Goal: Task Accomplishment & Management: Complete application form

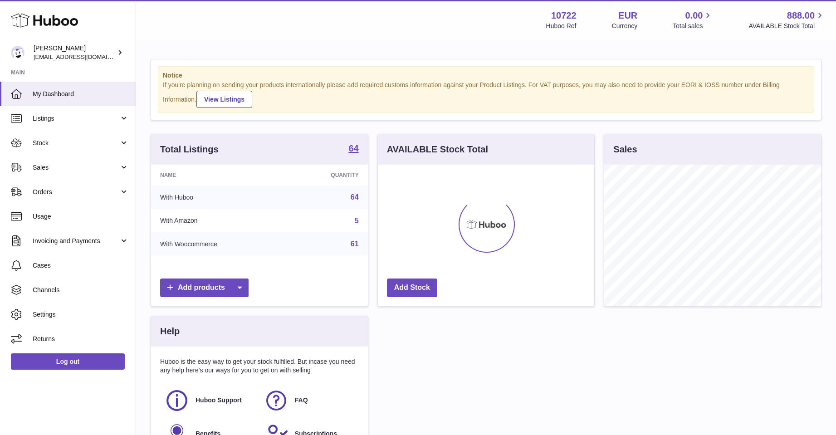
scroll to position [142, 216]
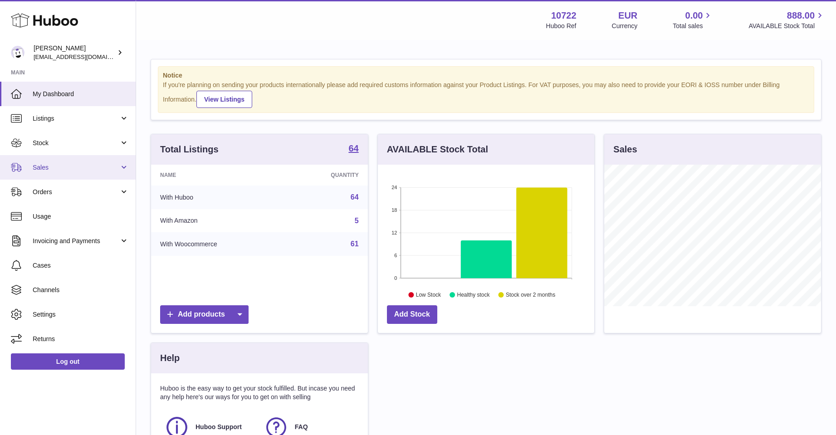
click at [36, 169] on span "Sales" at bounding box center [76, 167] width 87 height 9
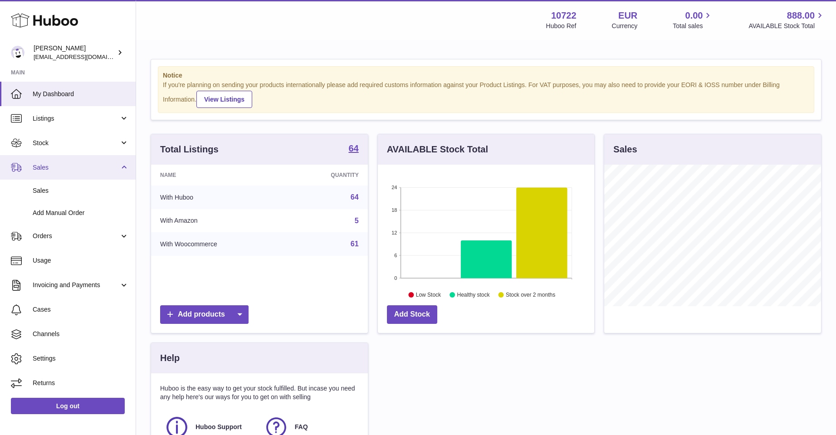
click at [36, 169] on span "Sales" at bounding box center [76, 167] width 87 height 9
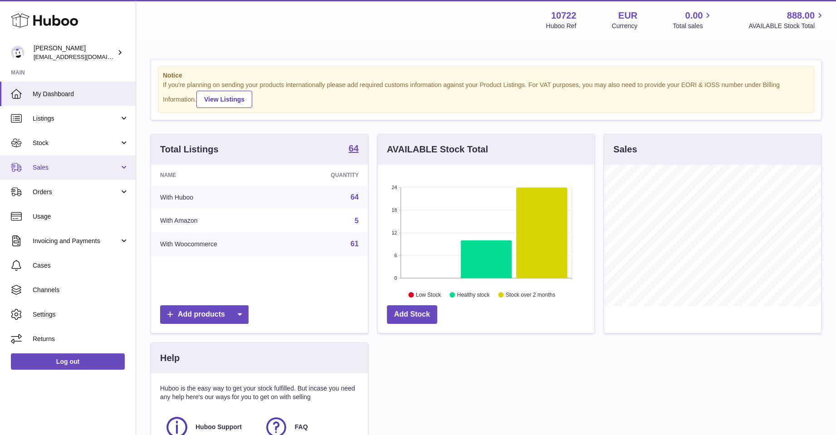
click at [36, 169] on span "Sales" at bounding box center [76, 167] width 87 height 9
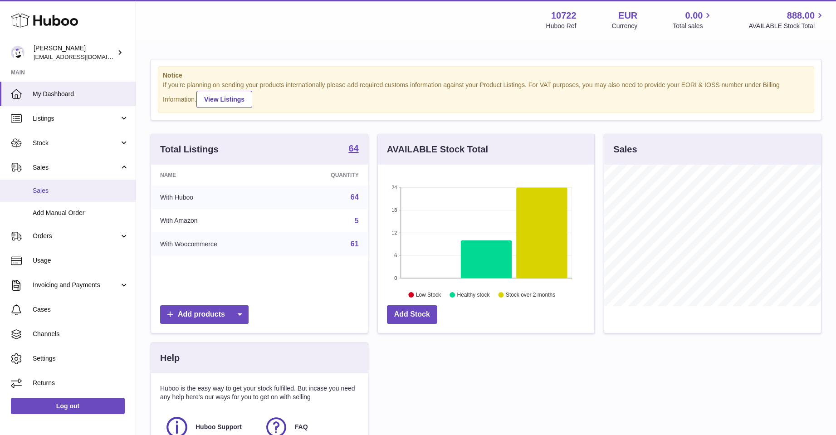
click at [41, 190] on span "Sales" at bounding box center [81, 190] width 96 height 9
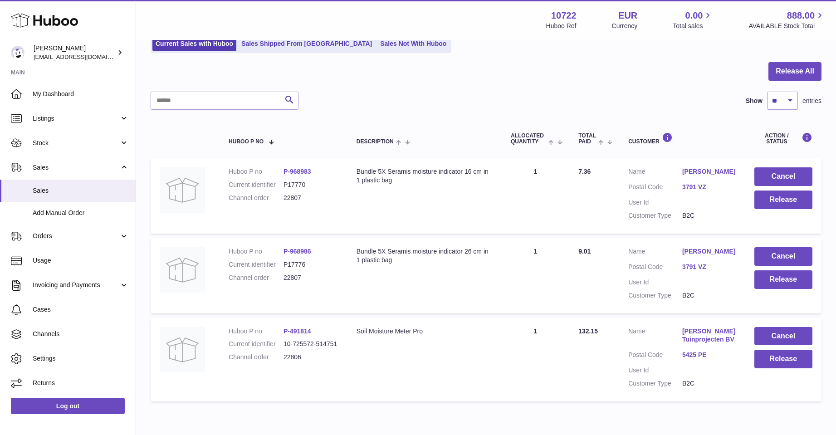
scroll to position [91, 0]
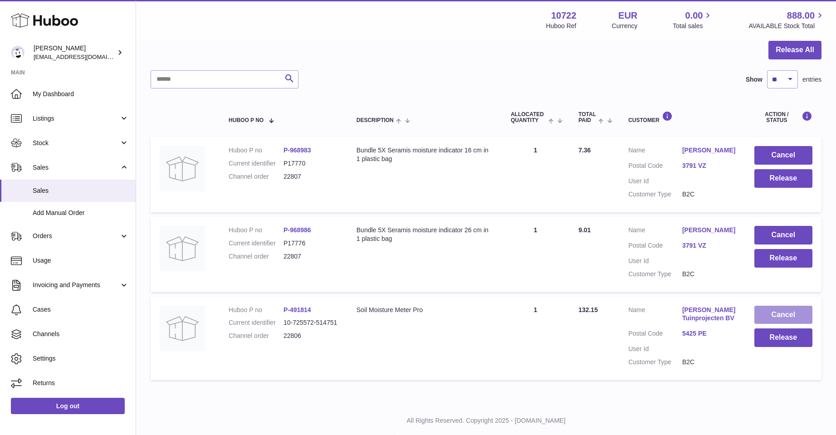
click at [775, 324] on button "Cancel" at bounding box center [784, 315] width 58 height 19
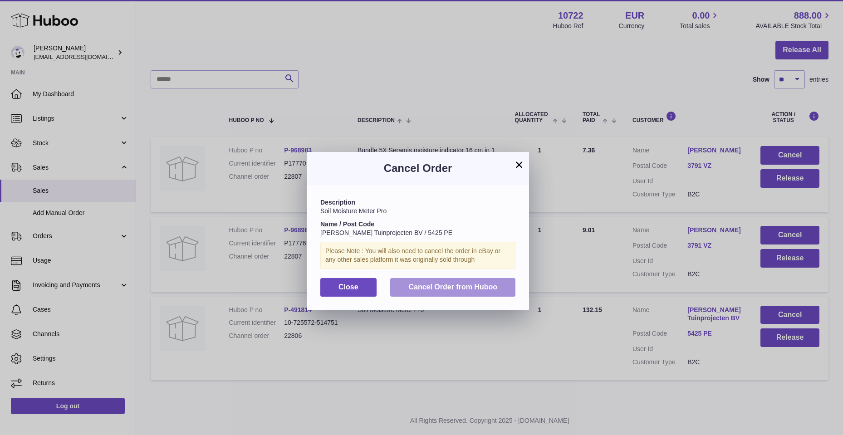
click at [428, 285] on span "Cancel Order from Huboo" at bounding box center [452, 287] width 89 height 8
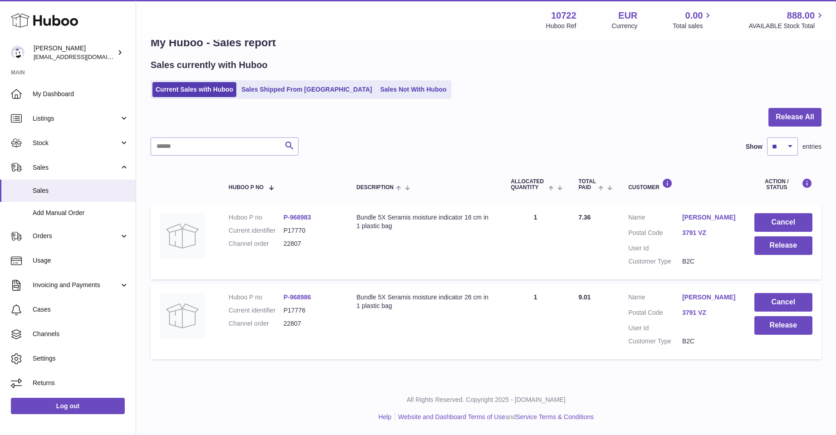
scroll to position [41, 0]
click at [711, 293] on link "Conny Lubbersen" at bounding box center [709, 297] width 54 height 9
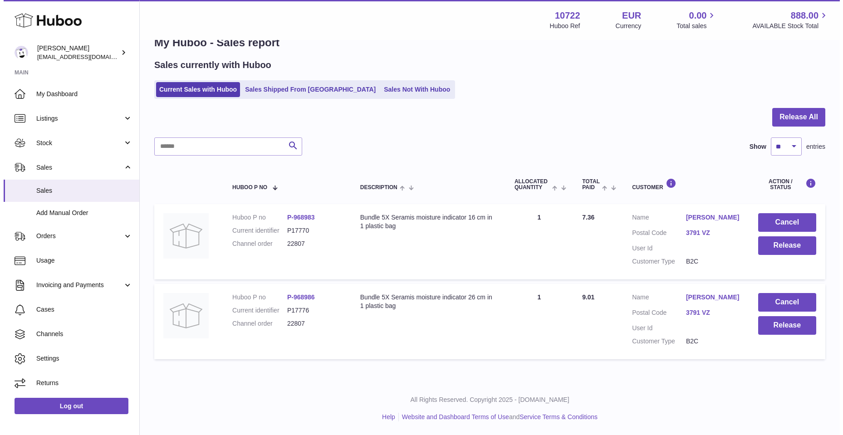
scroll to position [24, 0]
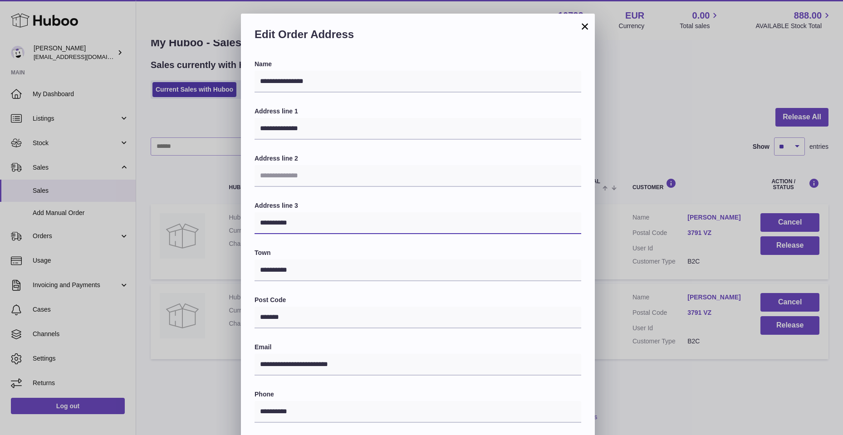
drag, startPoint x: 260, startPoint y: 222, endPoint x: 298, endPoint y: 226, distance: 38.4
click at [298, 226] on input "**********" at bounding box center [418, 223] width 327 height 22
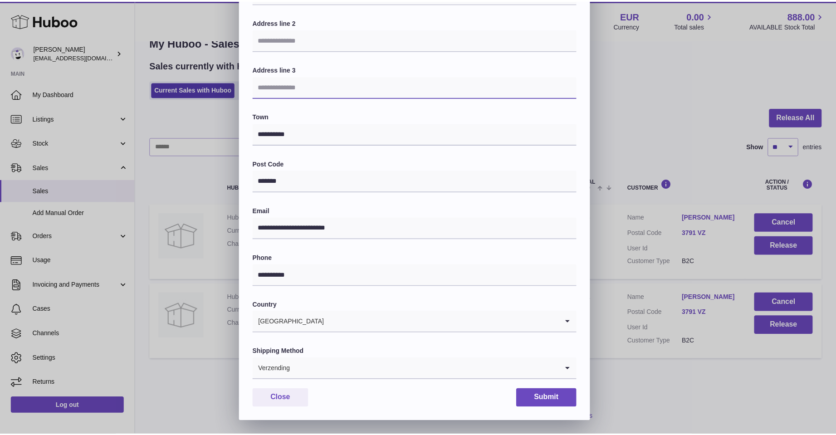
scroll to position [137, 0]
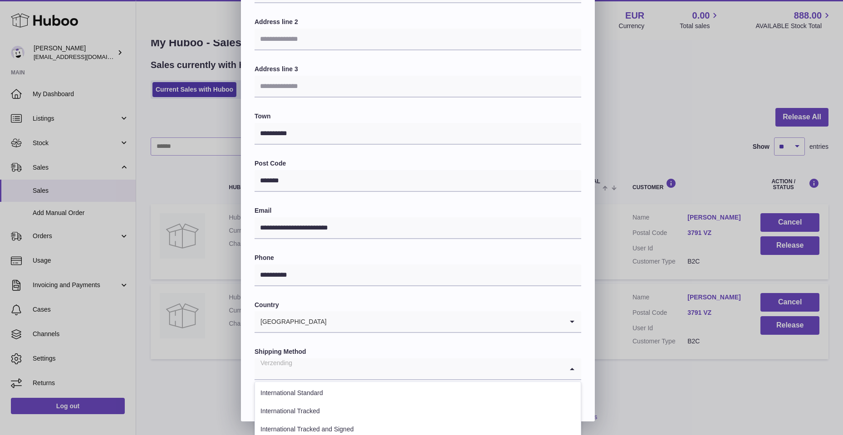
click at [574, 368] on icon "Search for option" at bounding box center [572, 368] width 18 height 21
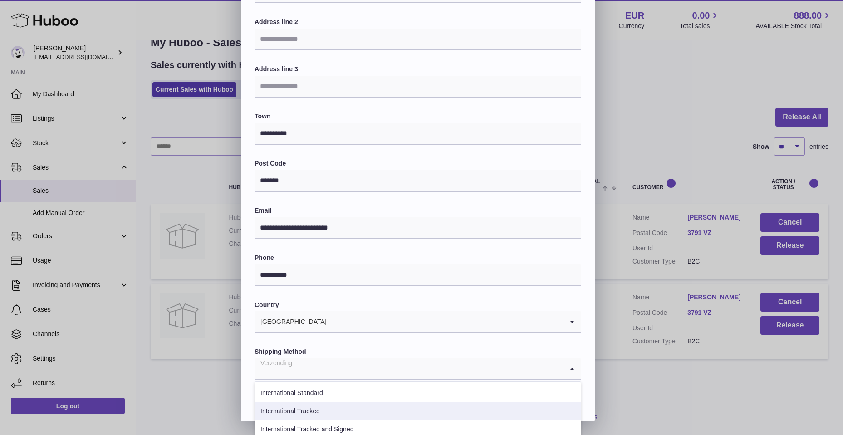
click at [324, 414] on li "International Tracked" at bounding box center [418, 411] width 326 height 18
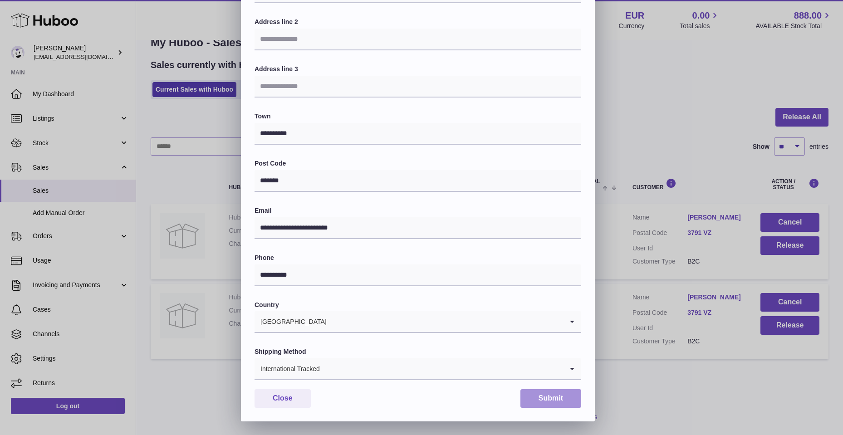
click at [531, 397] on button "Submit" at bounding box center [550, 398] width 61 height 19
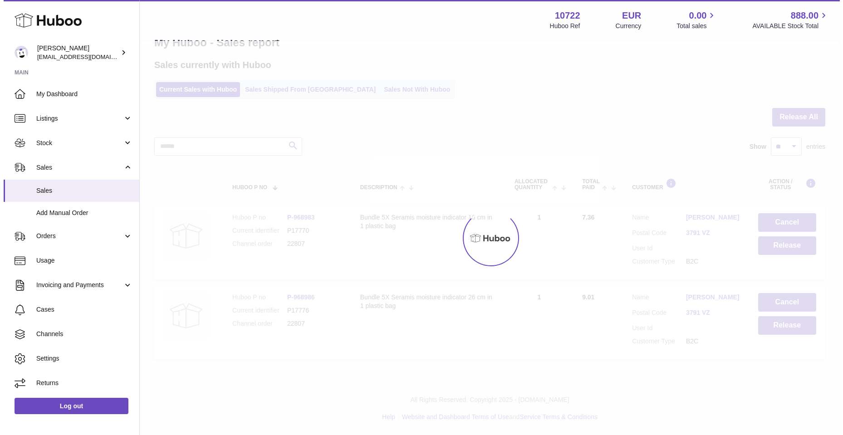
scroll to position [0, 0]
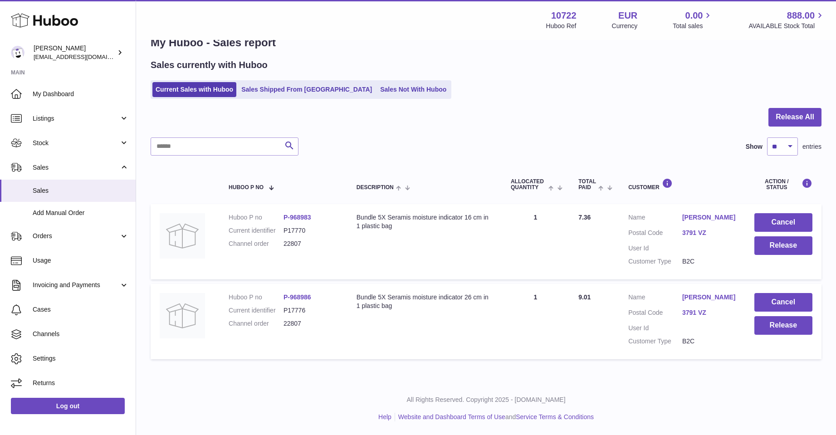
click at [692, 216] on link "Conny Lubbersen" at bounding box center [709, 217] width 54 height 9
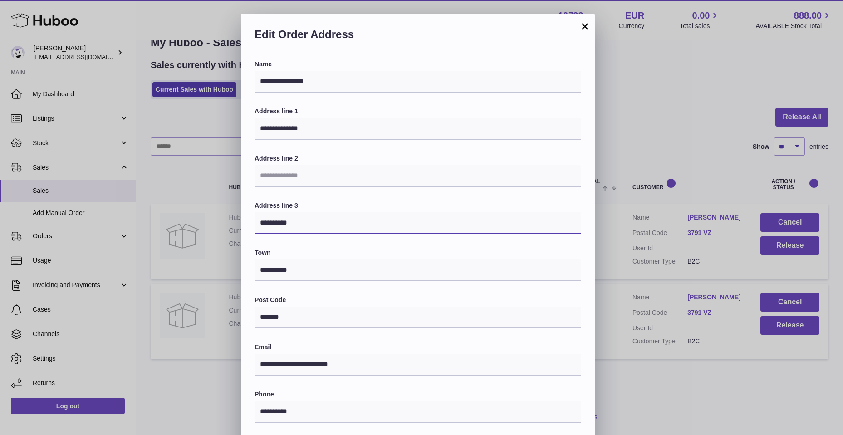
drag, startPoint x: 257, startPoint y: 222, endPoint x: 311, endPoint y: 226, distance: 53.7
click at [311, 226] on input "**********" at bounding box center [418, 223] width 327 height 22
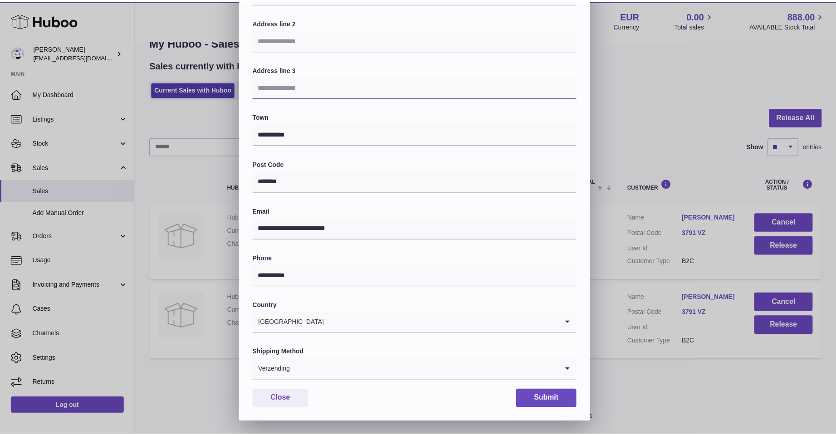
scroll to position [137, 0]
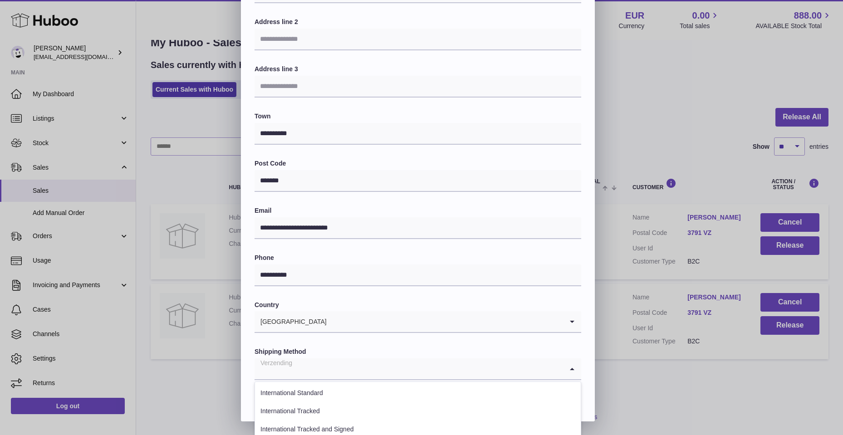
click at [569, 369] on icon "Search for option" at bounding box center [572, 368] width 18 height 21
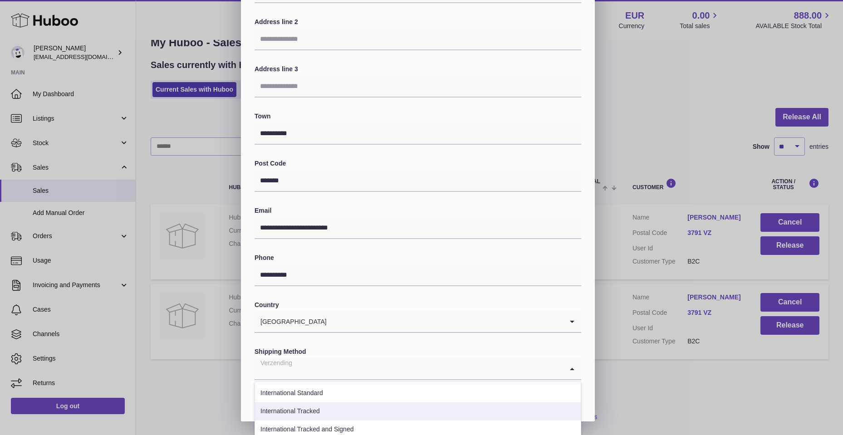
click at [332, 413] on li "International Tracked" at bounding box center [418, 411] width 326 height 18
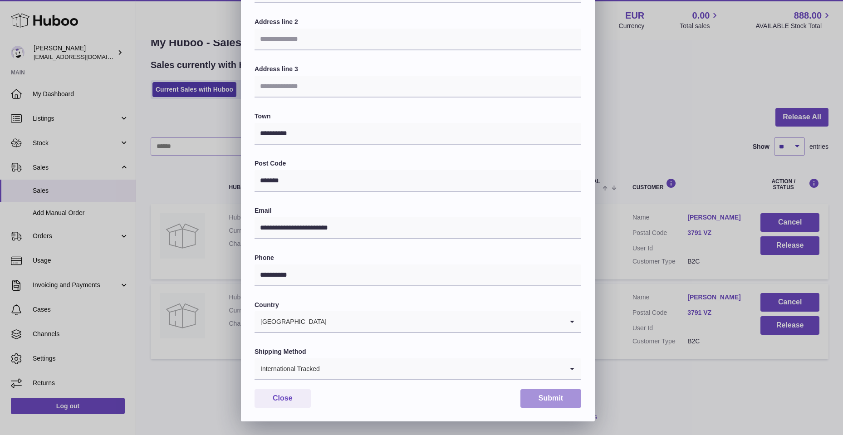
click at [537, 404] on button "Submit" at bounding box center [550, 398] width 61 height 19
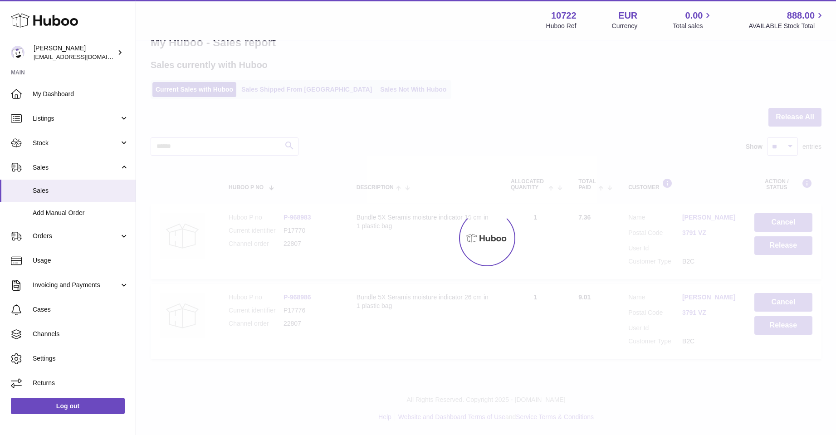
scroll to position [0, 0]
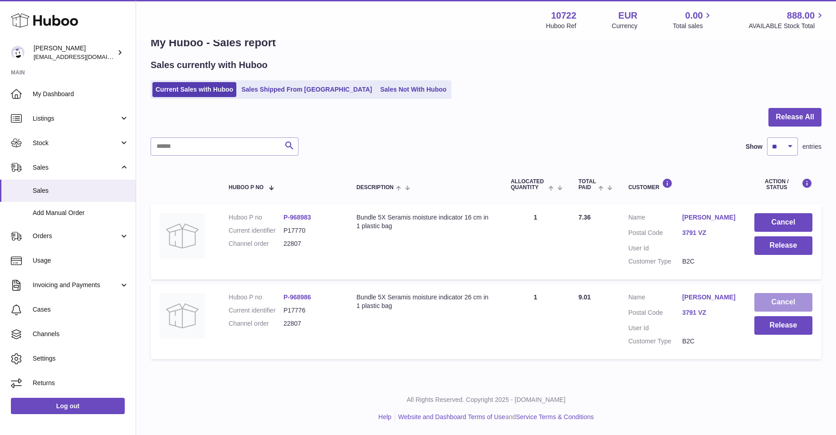
click at [765, 307] on button "Cancel" at bounding box center [784, 302] width 58 height 19
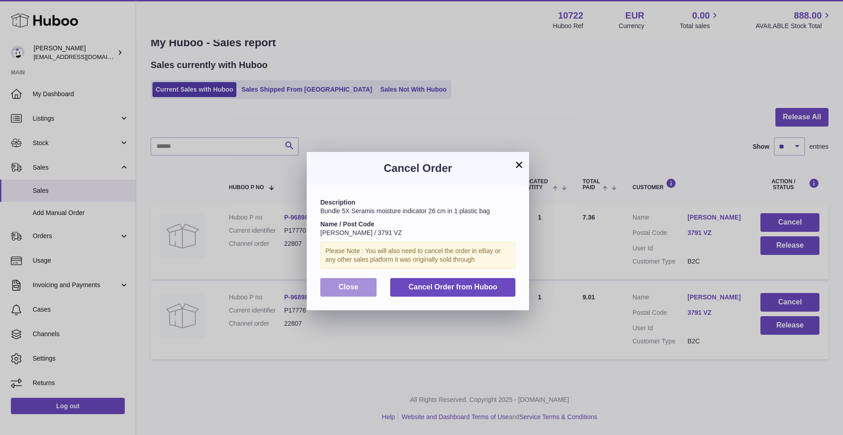
click at [329, 290] on button "Close" at bounding box center [348, 287] width 56 height 19
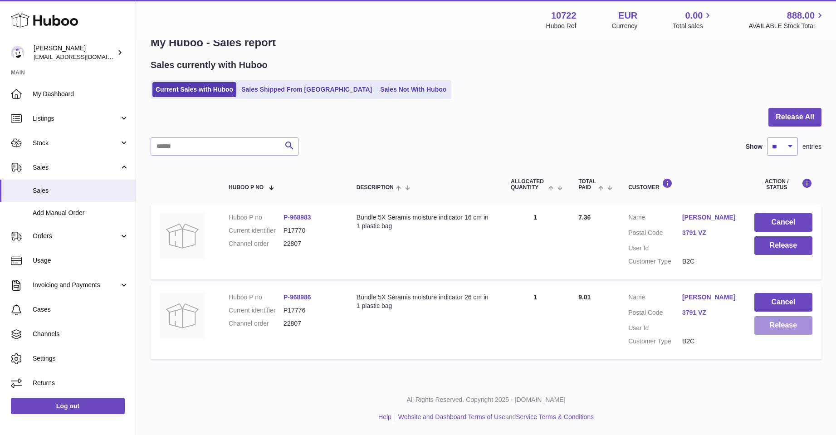
click at [765, 335] on button "Release" at bounding box center [784, 325] width 58 height 19
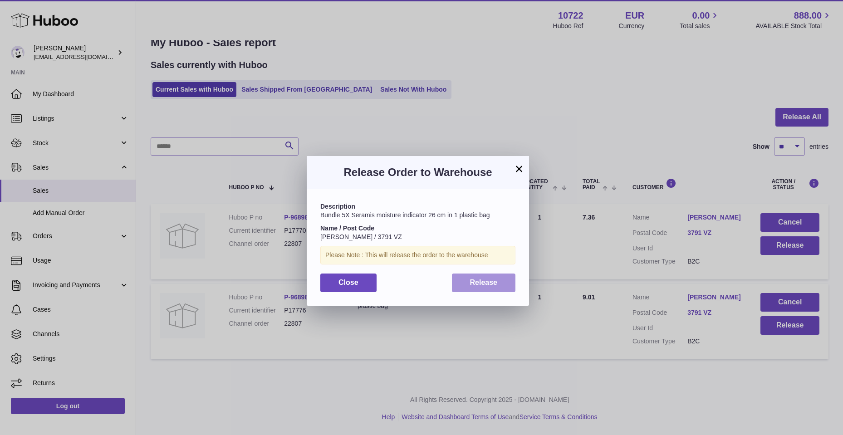
click at [487, 285] on span "Release" at bounding box center [484, 283] width 28 height 8
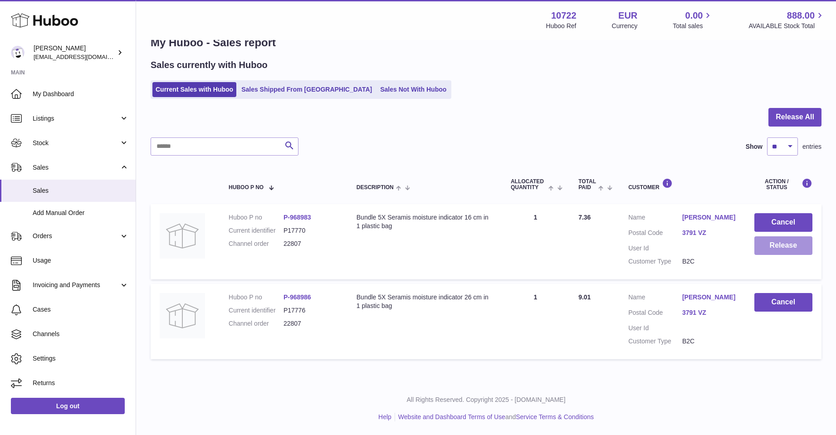
click at [774, 245] on button "Release" at bounding box center [784, 245] width 58 height 19
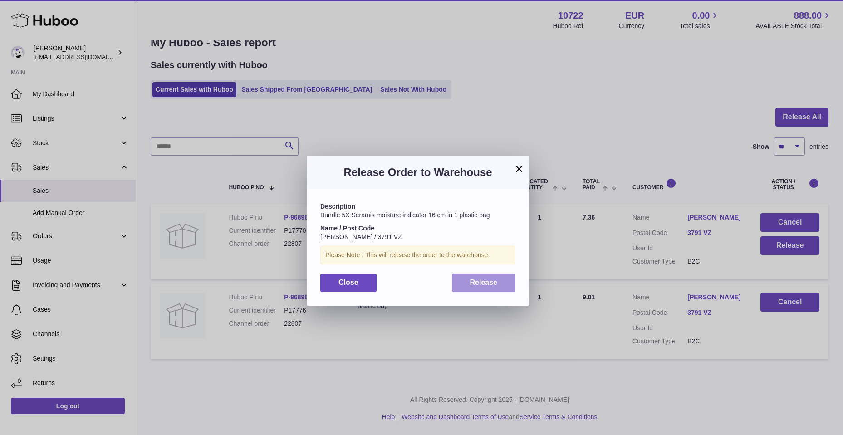
click at [497, 285] on span "Release" at bounding box center [484, 283] width 28 height 8
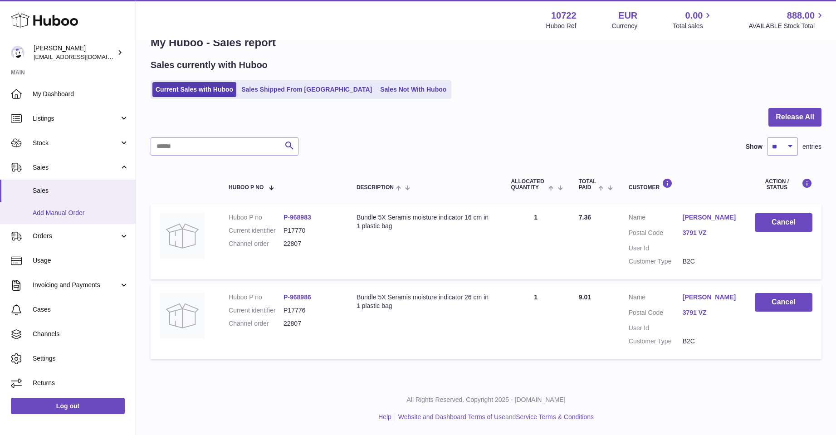
click at [35, 209] on span "Add Manual Order" at bounding box center [81, 213] width 96 height 9
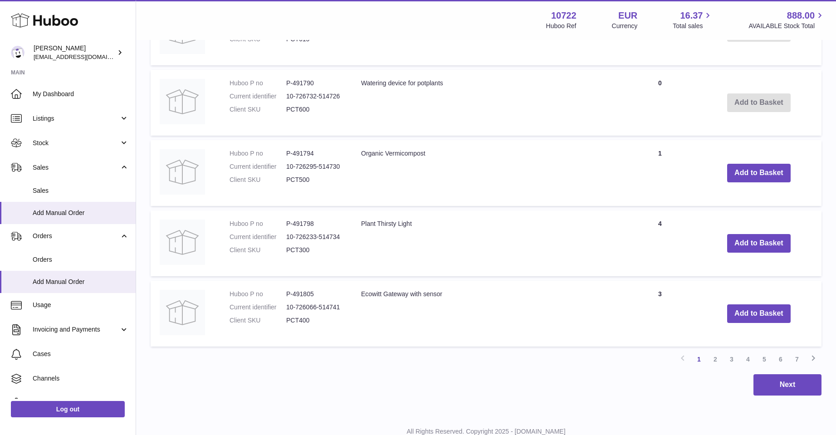
scroll to position [690, 0]
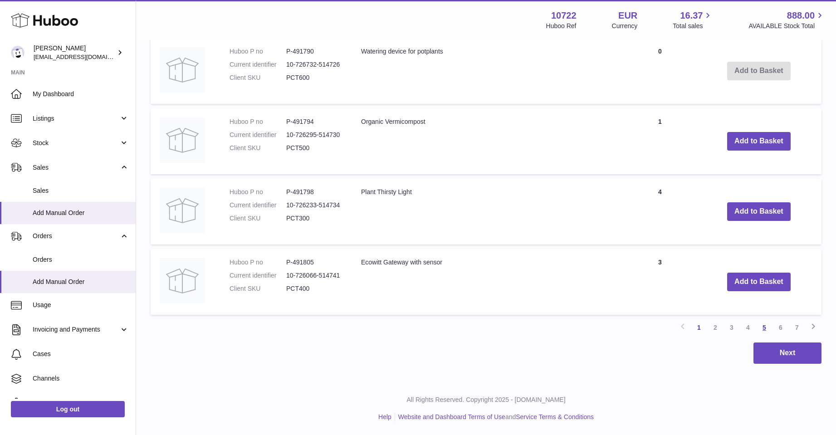
click at [762, 324] on link "5" at bounding box center [764, 327] width 16 height 16
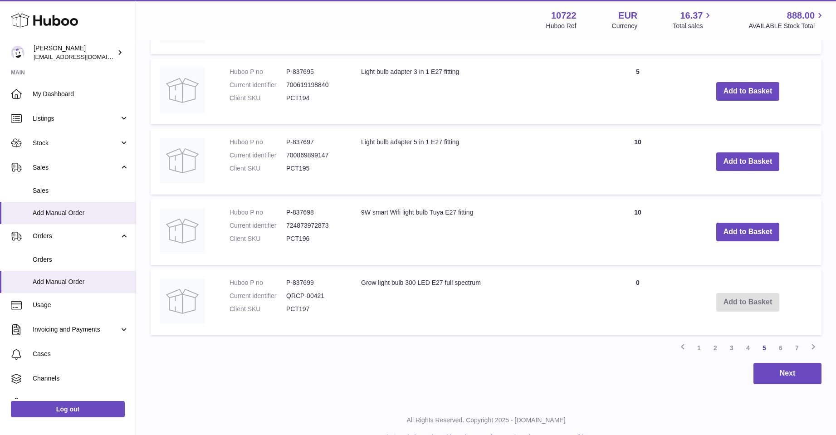
scroll to position [676, 0]
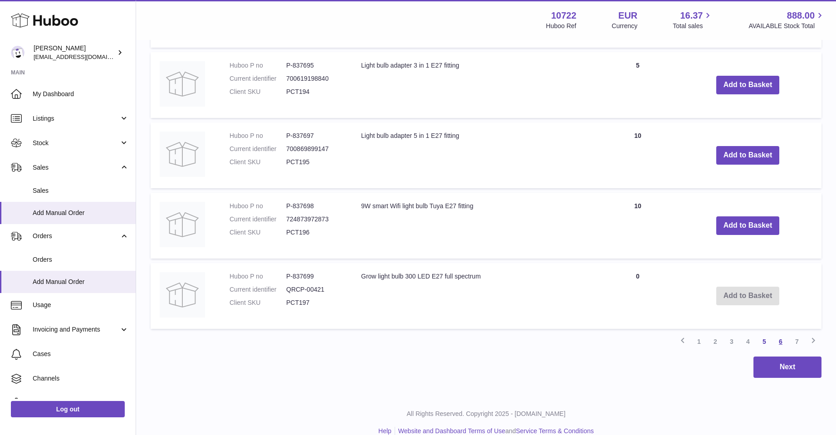
click at [778, 337] on link "6" at bounding box center [781, 342] width 16 height 16
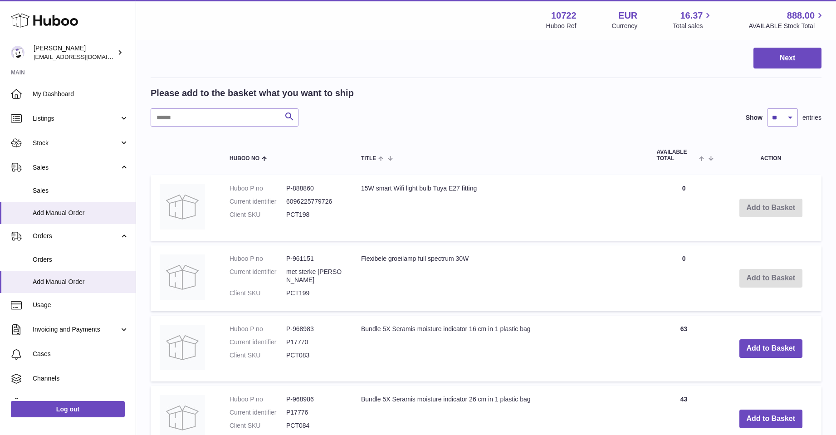
scroll to position [268, 0]
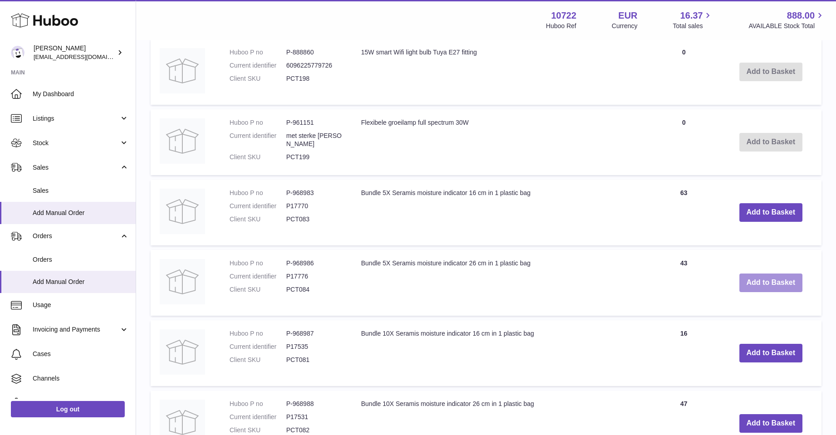
click at [762, 278] on button "Add to Basket" at bounding box center [772, 283] width 64 height 19
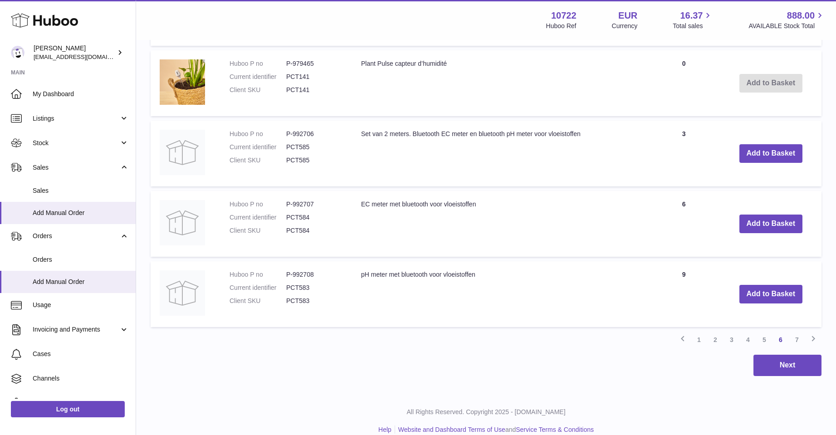
scroll to position [765, 0]
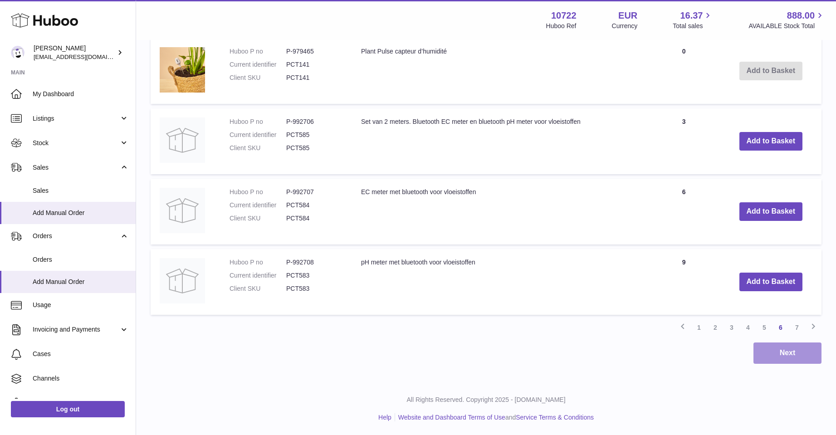
click at [795, 350] on button "Next" at bounding box center [788, 353] width 68 height 21
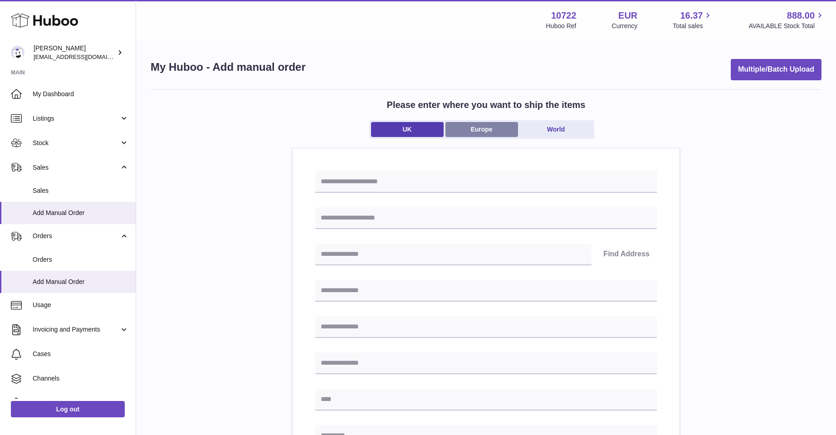
click at [489, 131] on link "Europe" at bounding box center [482, 129] width 73 height 15
click at [379, 221] on input "Search for option" at bounding box center [477, 217] width 324 height 21
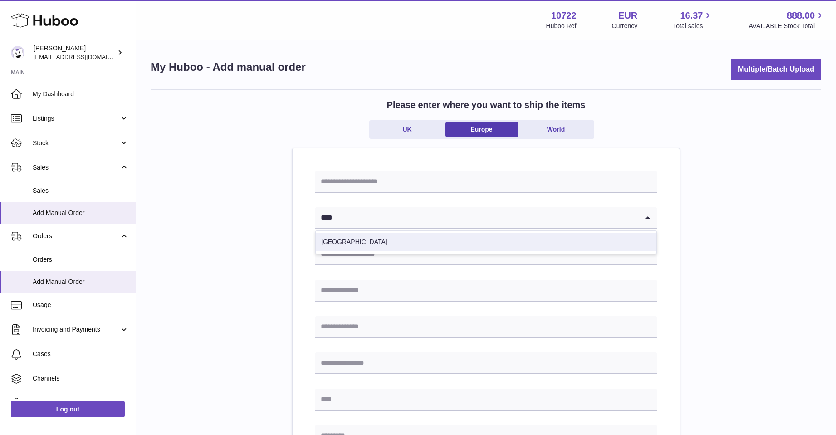
click at [344, 239] on li "Netherlands" at bounding box center [486, 242] width 341 height 18
type input "****"
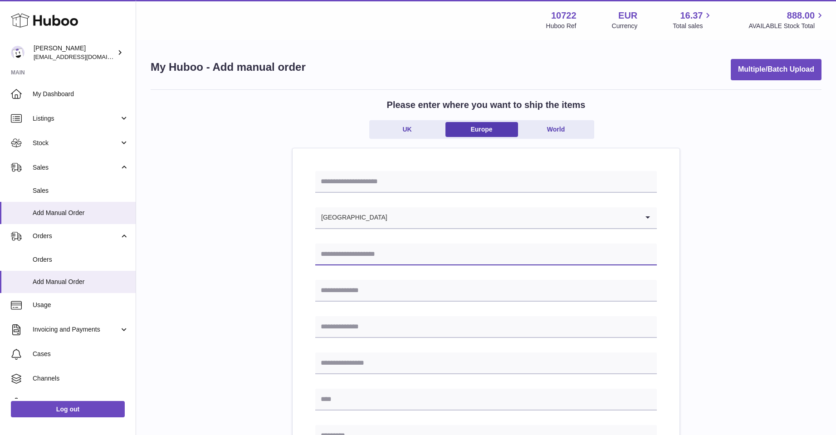
click at [343, 253] on input "text" at bounding box center [486, 255] width 342 height 22
type input "**********"
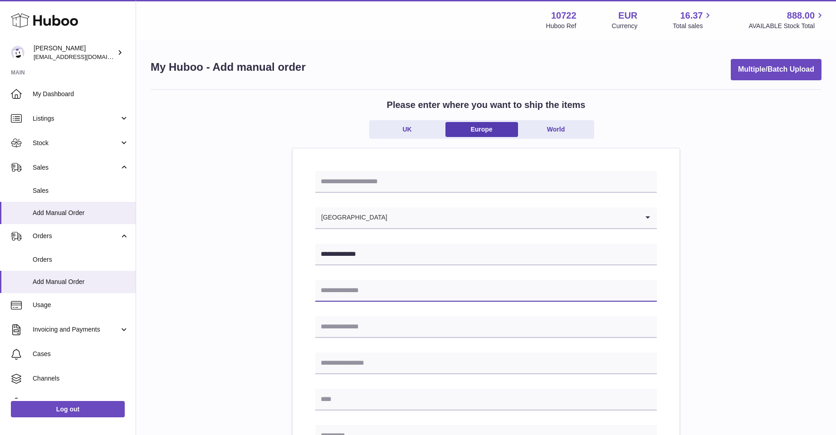
click at [337, 293] on input "text" at bounding box center [486, 291] width 342 height 22
type input "********"
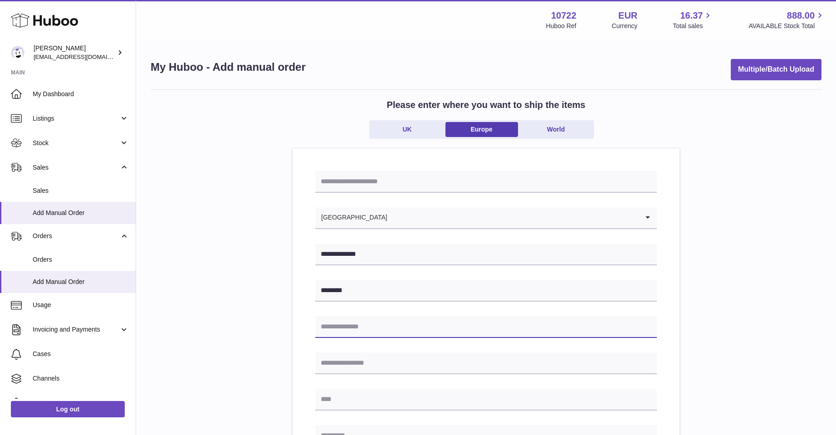
click at [357, 327] on input "text" at bounding box center [486, 327] width 342 height 22
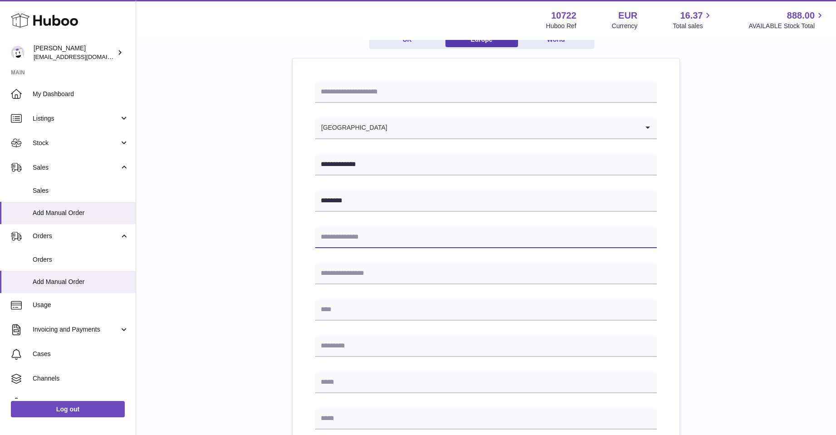
scroll to position [91, 0]
click at [318, 347] on input "text" at bounding box center [486, 345] width 342 height 22
type input "******"
type input "****"
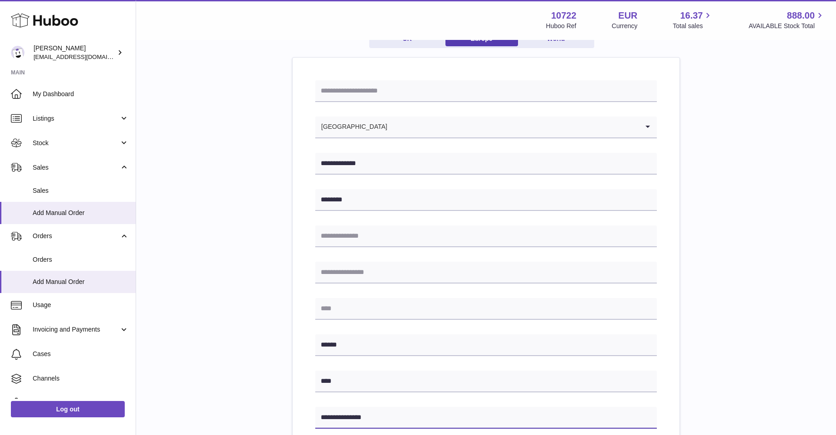
scroll to position [136, 0]
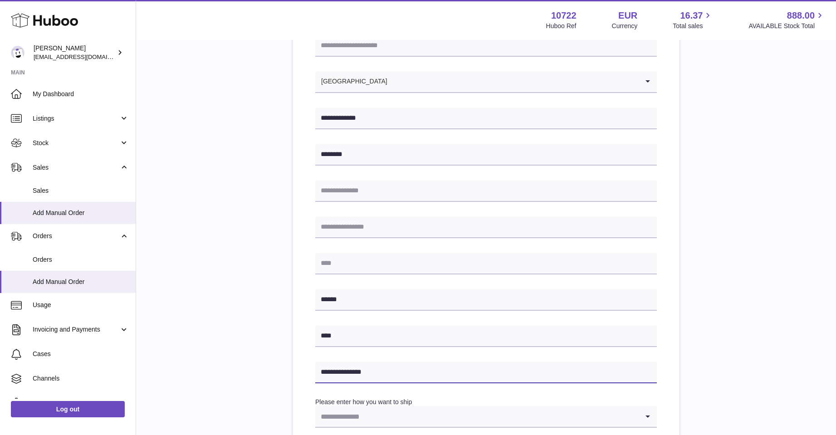
type input "**********"
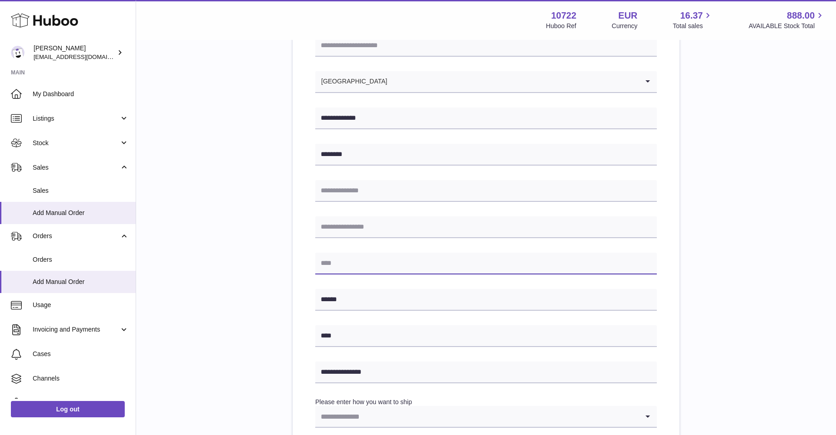
click at [353, 262] on input "text" at bounding box center [486, 264] width 342 height 22
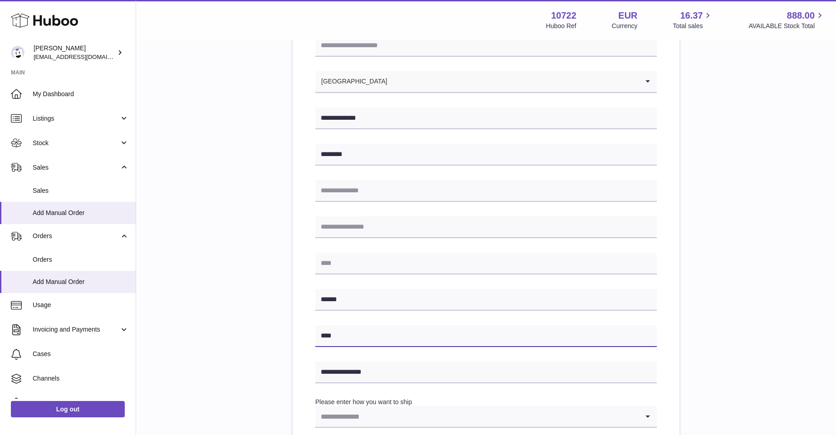
drag, startPoint x: 342, startPoint y: 333, endPoint x: 312, endPoint y: 334, distance: 30.0
click at [312, 334] on div "**********" at bounding box center [486, 309] width 387 height 594
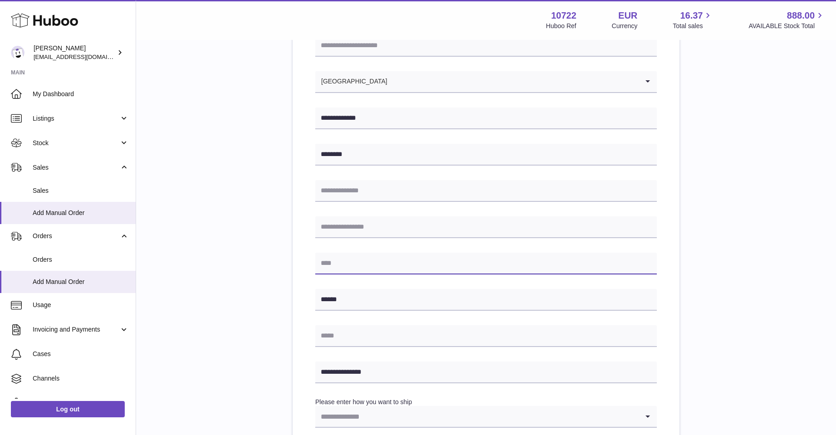
click at [348, 259] on input "text" at bounding box center [486, 264] width 342 height 22
type input "****"
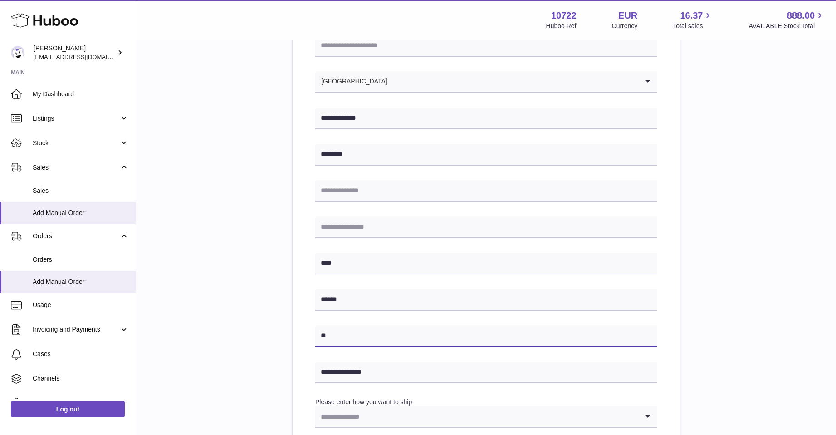
type input "*"
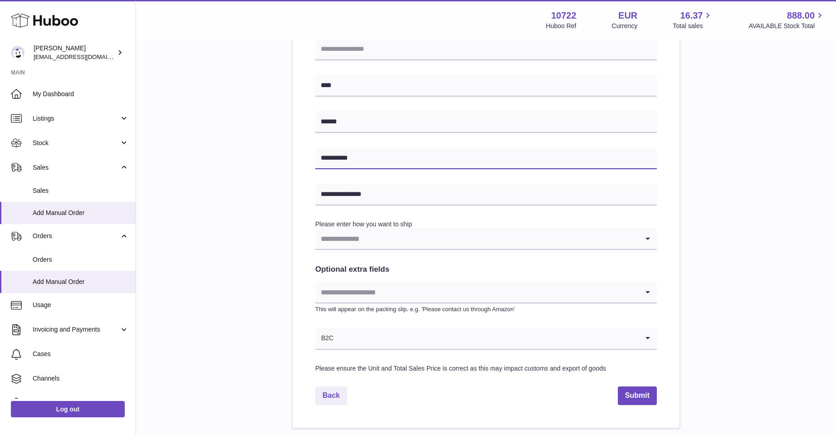
scroll to position [318, 0]
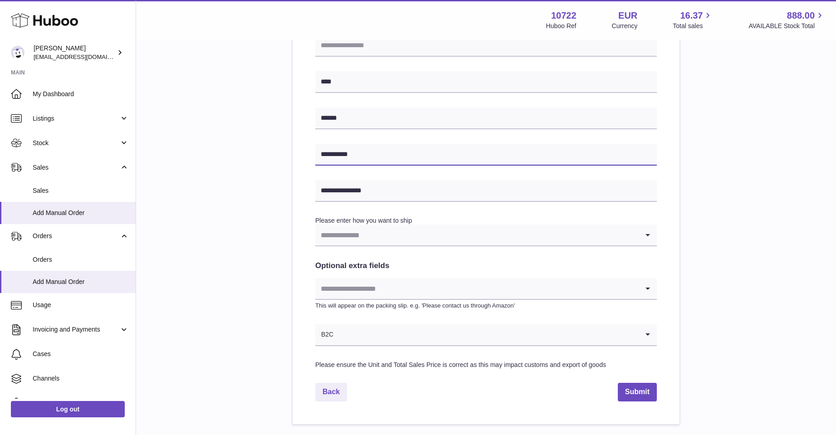
type input "**********"
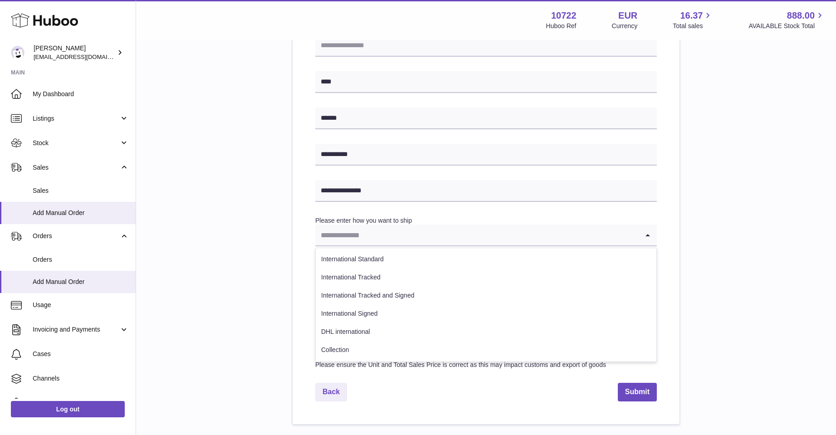
click at [648, 231] on icon "Search for option" at bounding box center [648, 235] width 18 height 21
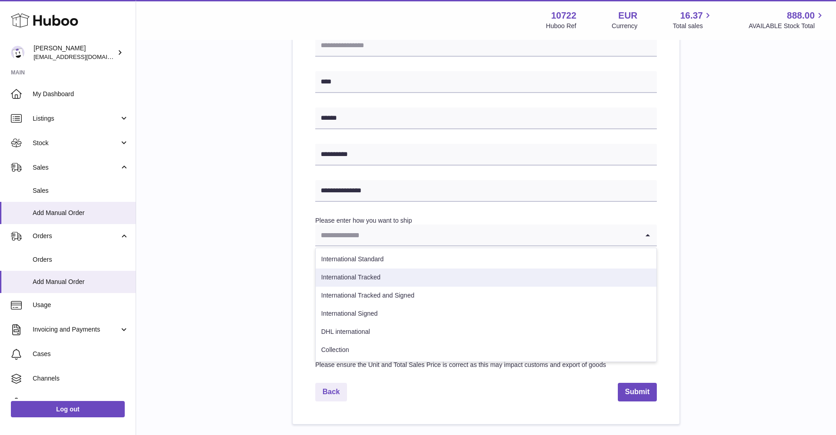
click at [330, 275] on li "International Tracked" at bounding box center [486, 278] width 341 height 18
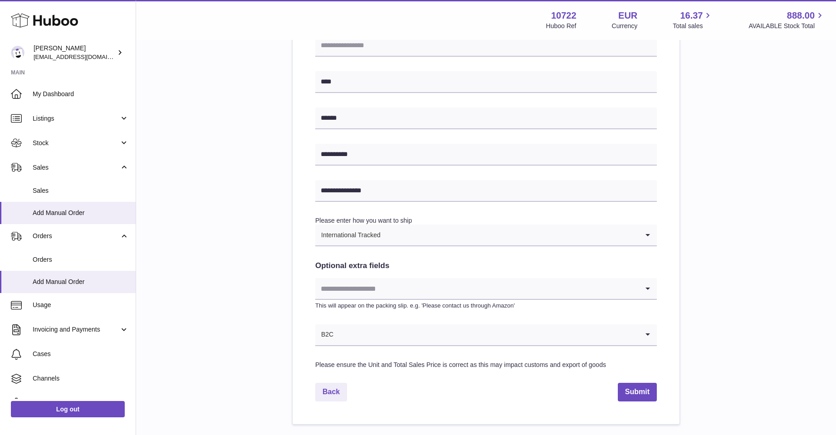
click at [646, 289] on icon "Search for option" at bounding box center [648, 288] width 18 height 21
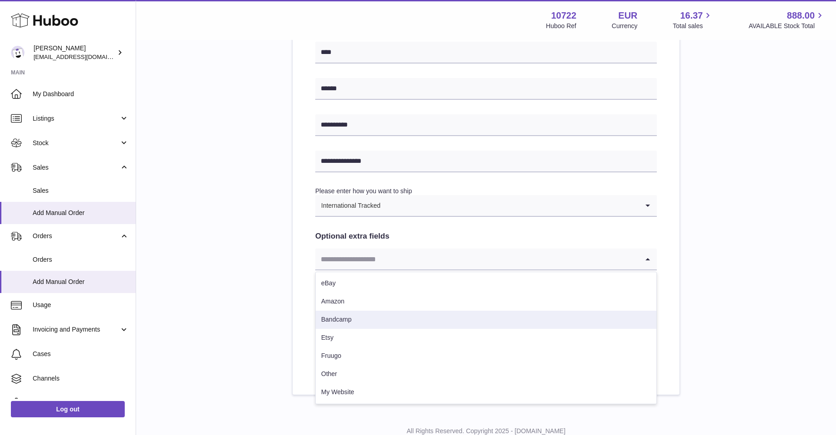
scroll to position [363, 0]
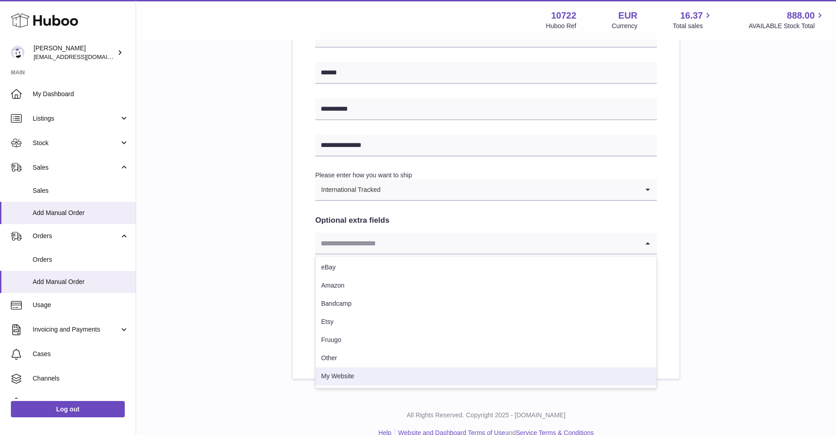
click at [324, 377] on li "My Website" at bounding box center [486, 377] width 341 height 18
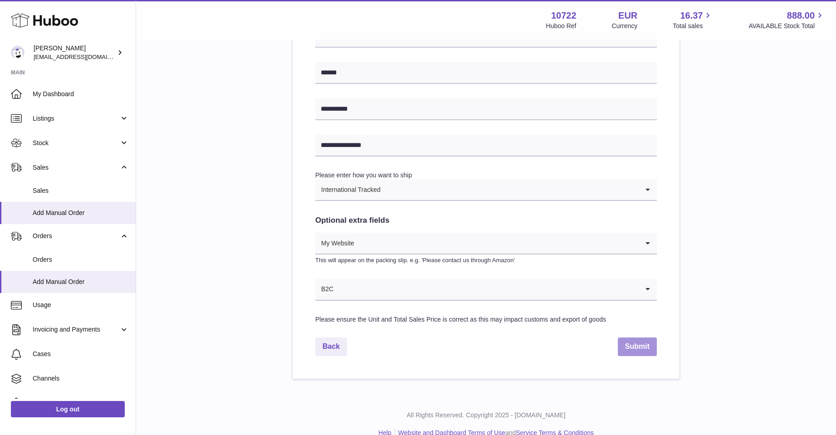
click at [621, 350] on button "Submit" at bounding box center [637, 347] width 39 height 19
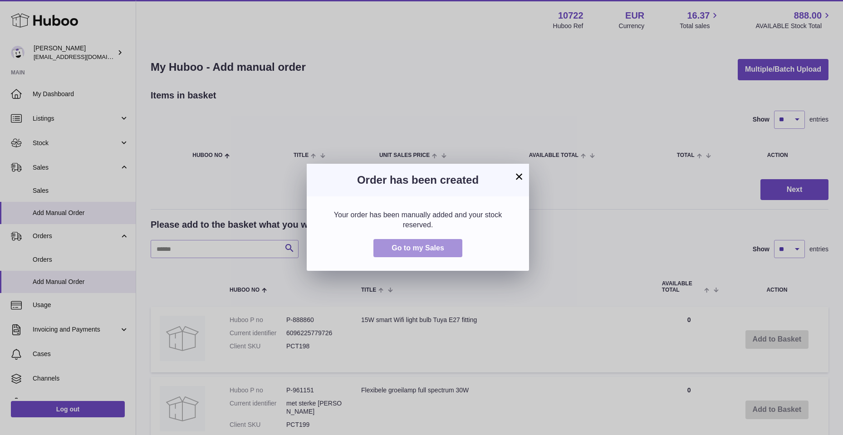
click at [411, 248] on span "Go to my Sales" at bounding box center [418, 248] width 53 height 8
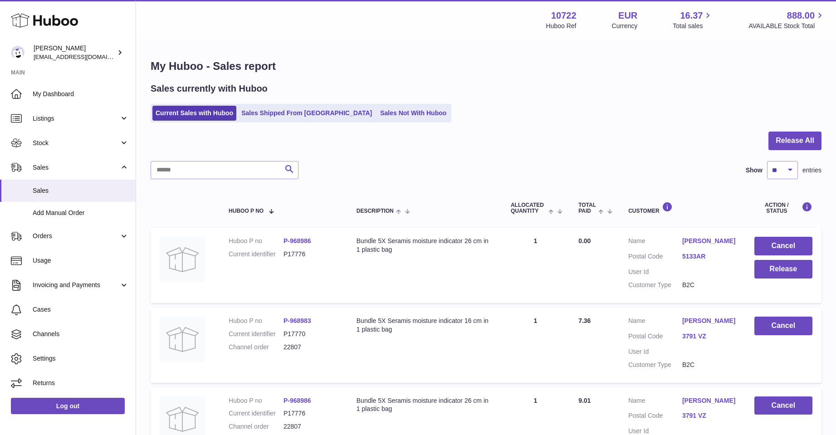
click at [698, 242] on link "Lilian Jansen" at bounding box center [709, 241] width 54 height 9
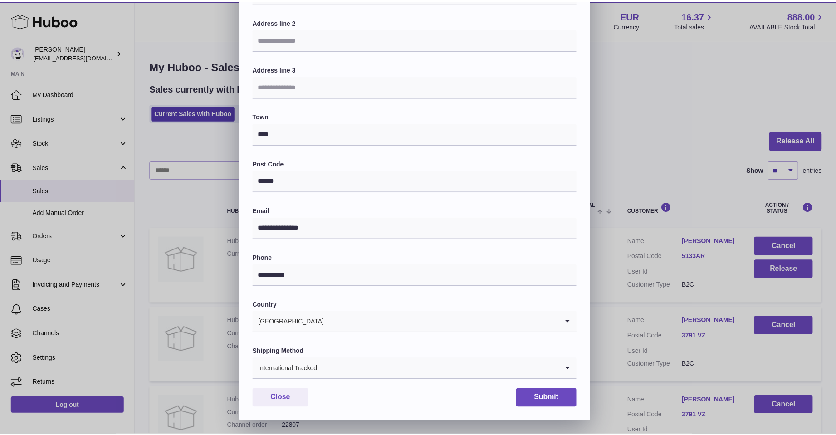
scroll to position [137, 0]
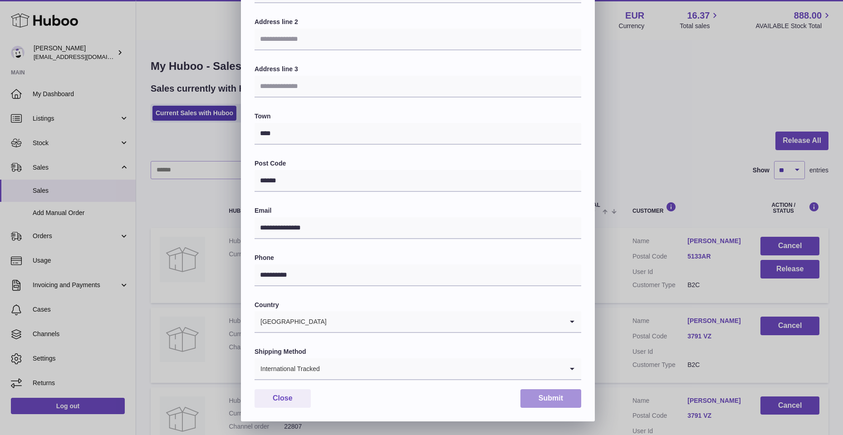
click at [569, 402] on button "Submit" at bounding box center [550, 398] width 61 height 19
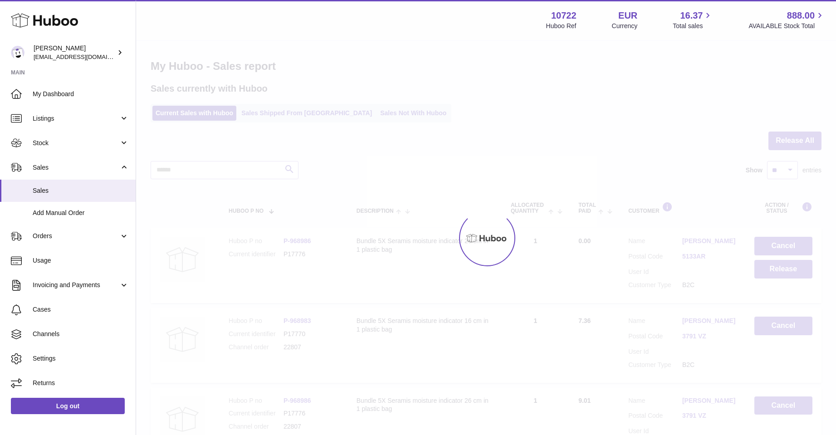
scroll to position [0, 0]
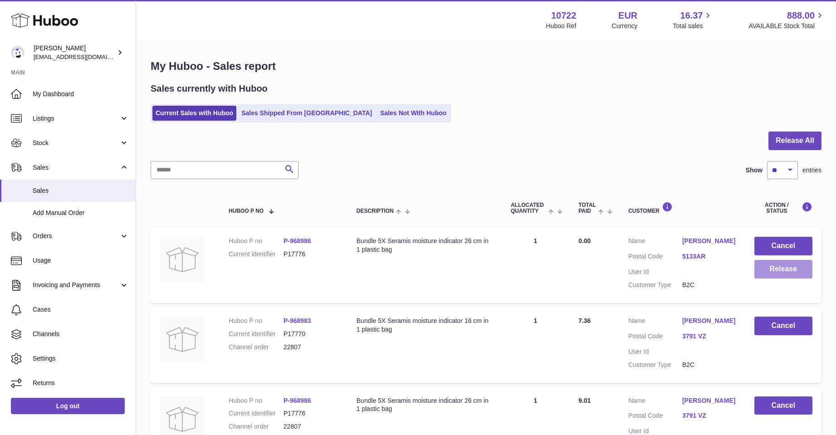
click at [769, 274] on button "Release" at bounding box center [784, 269] width 58 height 19
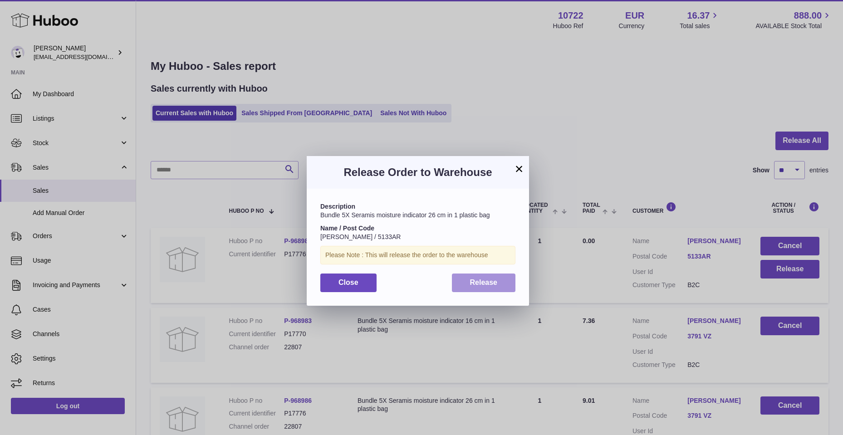
click at [460, 282] on button "Release" at bounding box center [484, 283] width 64 height 19
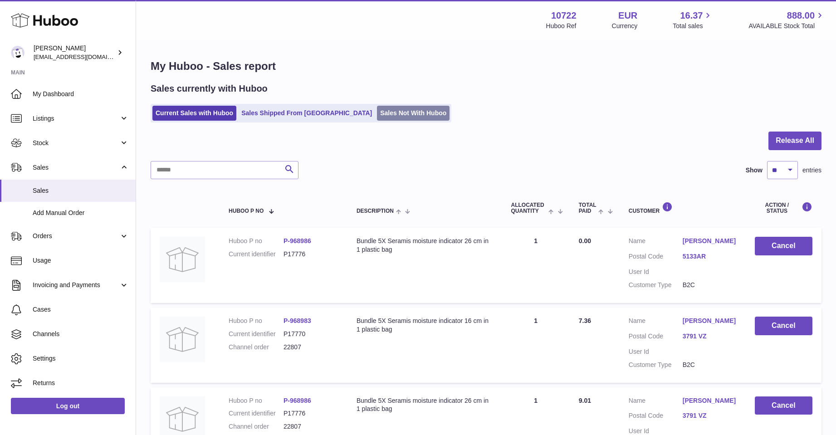
click at [377, 112] on link "Sales Not With Huboo" at bounding box center [413, 113] width 73 height 15
